Goal: Check status: Check status

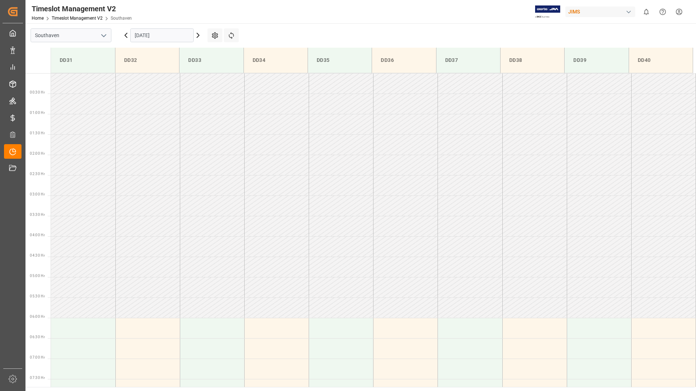
scroll to position [296, 0]
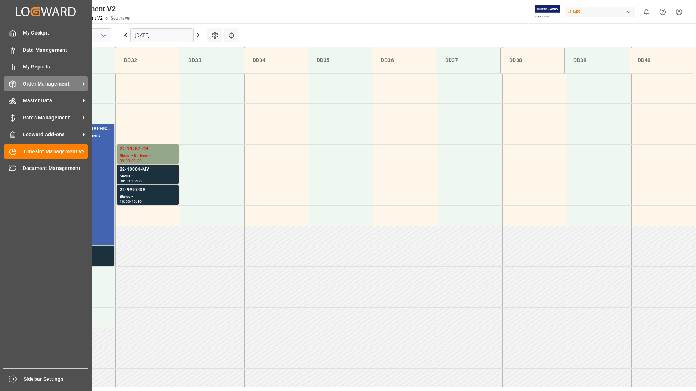
click at [30, 80] on span "Order Management" at bounding box center [51, 84] width 57 height 8
click at [47, 85] on span "Order Management" at bounding box center [51, 84] width 57 height 8
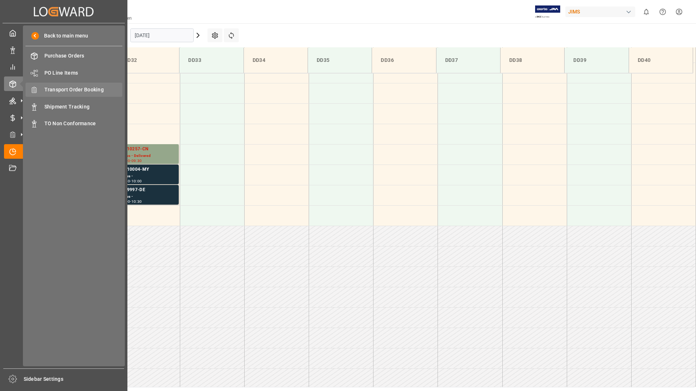
click at [81, 90] on span "Transport Order Booking" at bounding box center [83, 90] width 78 height 8
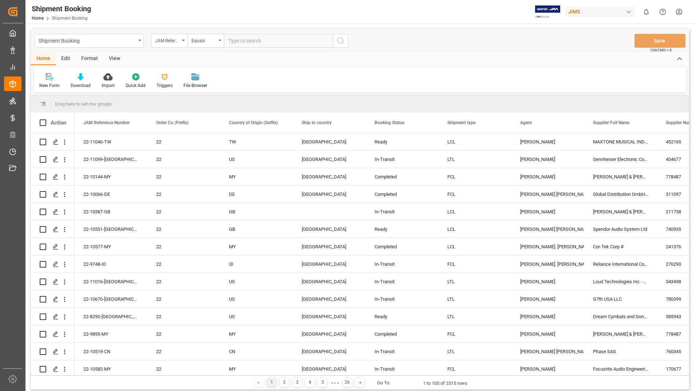
click at [239, 41] on input "text" at bounding box center [278, 41] width 109 height 14
type input "22-10004-MY"
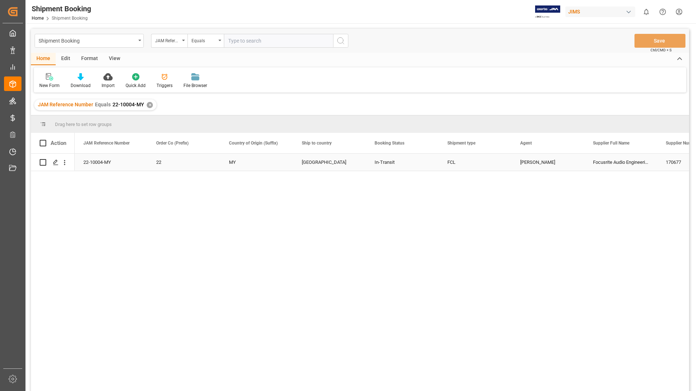
click at [43, 163] on input "Press Space to toggle row selection (unchecked)" at bounding box center [43, 162] width 7 height 7
checkbox input "true"
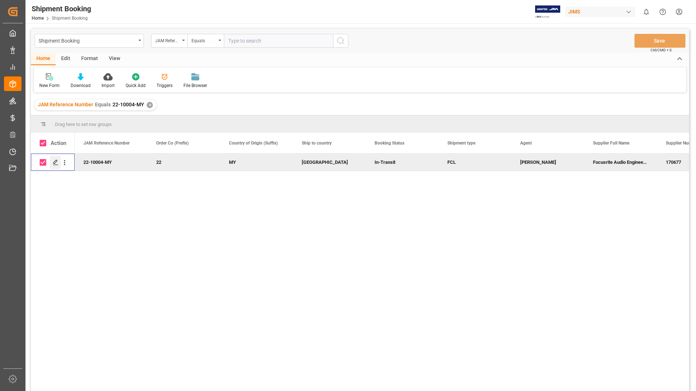
click at [55, 161] on icon "Press SPACE to deselect this row." at bounding box center [56, 162] width 6 height 6
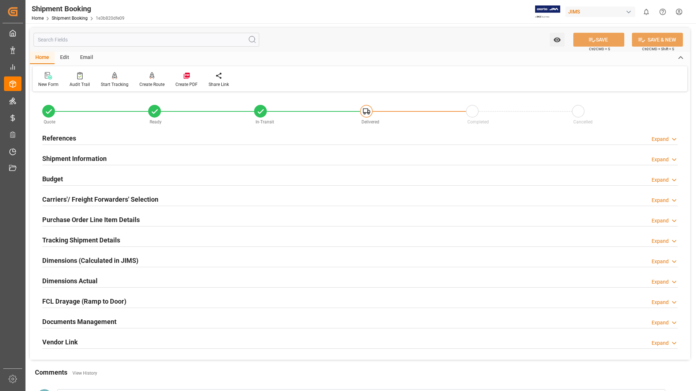
click at [85, 322] on h2 "Documents Management" at bounding box center [79, 322] width 74 height 10
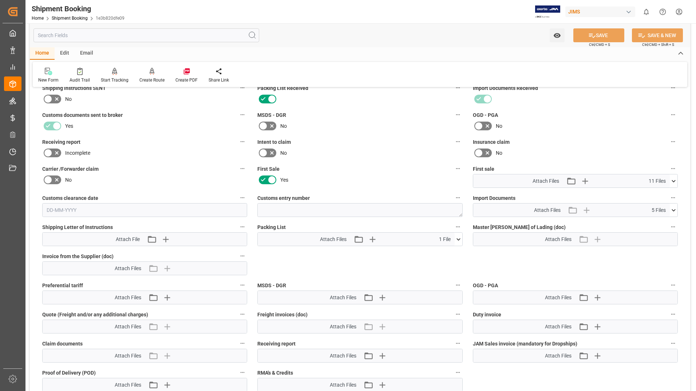
scroll to position [255, 0]
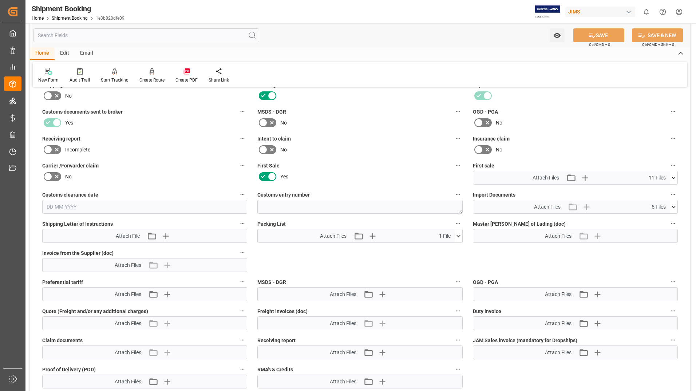
click at [461, 232] on icon at bounding box center [458, 236] width 8 height 8
click at [438, 247] on icon at bounding box center [439, 250] width 8 height 8
